Goal: Contribute content: Contribute content

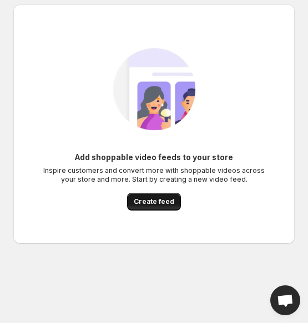
click at [162, 204] on span "Create feed" at bounding box center [154, 201] width 40 height 9
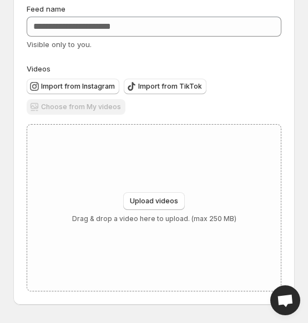
scroll to position [65, 0]
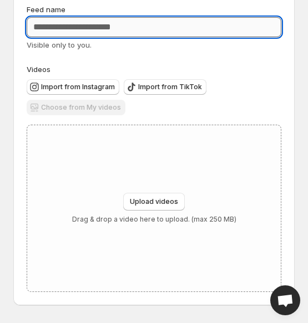
click at [99, 23] on input "Feed name" at bounding box center [154, 27] width 254 height 20
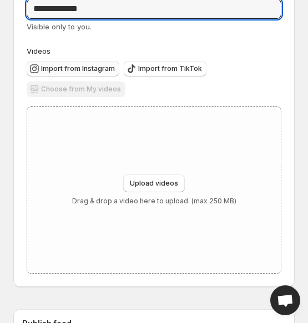
scroll to position [85, 0]
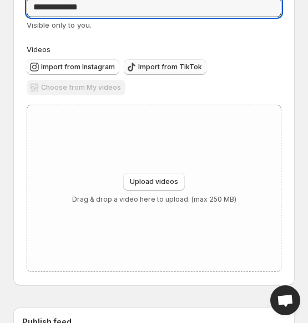
type input "**********"
click at [158, 67] on span "Import from TikTok" at bounding box center [170, 67] width 64 height 9
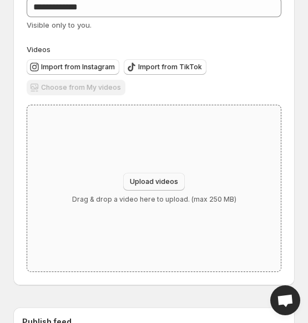
scroll to position [94, 0]
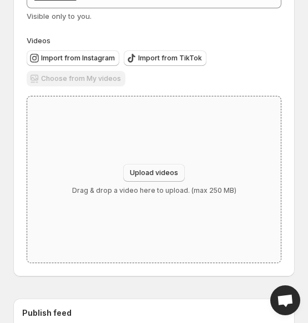
click at [153, 175] on span "Upload videos" at bounding box center [154, 172] width 48 height 9
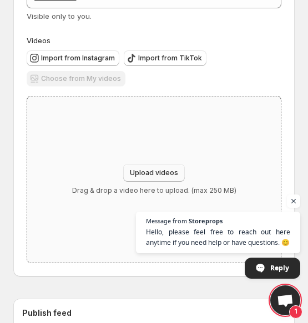
click at [137, 177] on span "Upload videos" at bounding box center [154, 172] width 48 height 9
type input "**********"
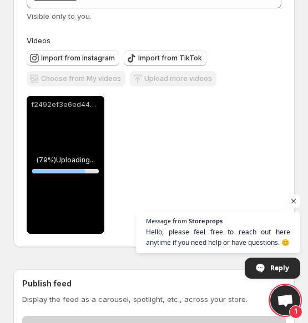
click at [289, 202] on span "Open chat" at bounding box center [292, 200] width 13 height 13
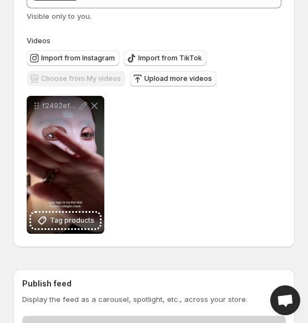
click at [151, 80] on span "Upload more videos" at bounding box center [178, 78] width 68 height 9
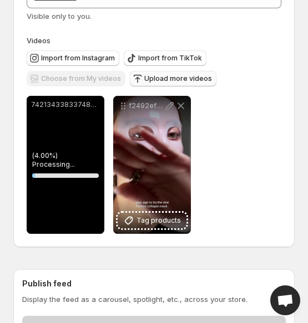
click at [167, 79] on span "Upload more videos" at bounding box center [178, 78] width 68 height 9
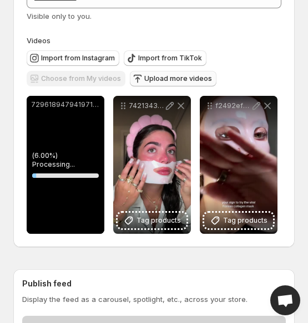
click at [159, 81] on span "Upload more videos" at bounding box center [178, 78] width 68 height 9
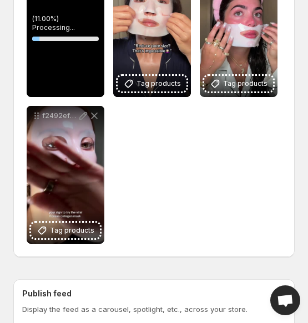
scroll to position [238, 0]
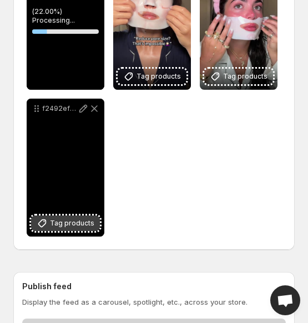
click at [70, 230] on button "Tag products" at bounding box center [65, 224] width 69 height 16
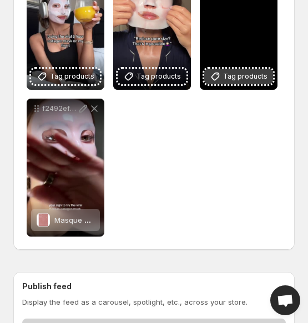
click at [230, 83] on button "Tag products" at bounding box center [238, 77] width 69 height 16
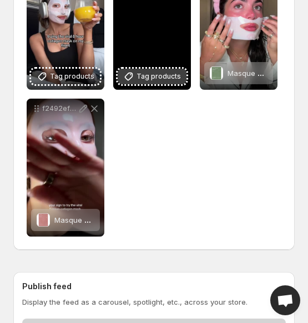
click at [151, 78] on span "Tag products" at bounding box center [158, 76] width 44 height 11
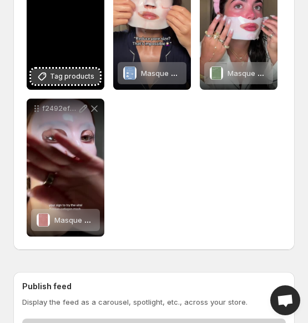
click at [55, 79] on span "Tag products" at bounding box center [72, 76] width 44 height 11
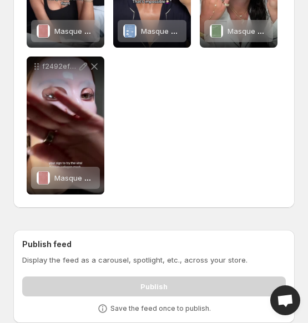
scroll to position [281, 0]
click at [129, 256] on p "Display the feed as a carousel, spotlight, etc., across your store." at bounding box center [153, 259] width 263 height 11
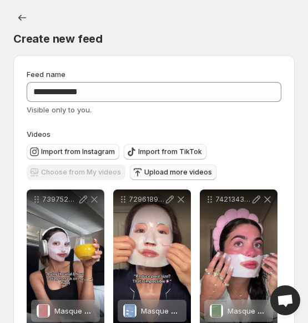
scroll to position [0, 0]
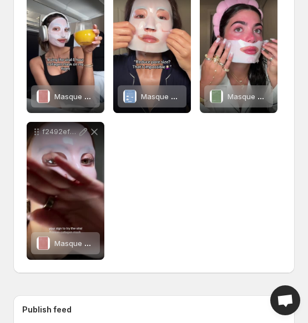
scroll to position [343, 0]
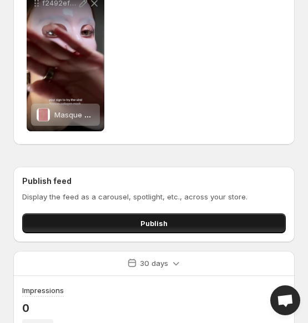
click at [162, 230] on button "Publish" at bounding box center [153, 223] width 263 height 20
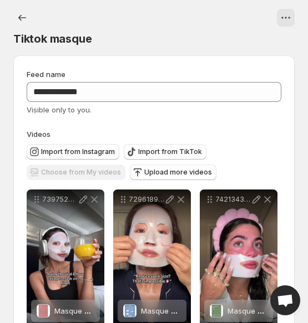
scroll to position [0, 0]
click at [285, 20] on icon "View actions for Tiktok masque" at bounding box center [285, 17] width 11 height 11
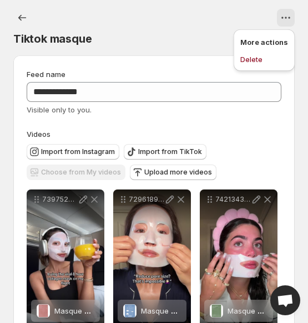
click at [273, 43] on p "More actions" at bounding box center [264, 42] width 48 height 11
click at [125, 16] on div at bounding box center [172, 18] width 243 height 18
